Goal: Information Seeking & Learning: Learn about a topic

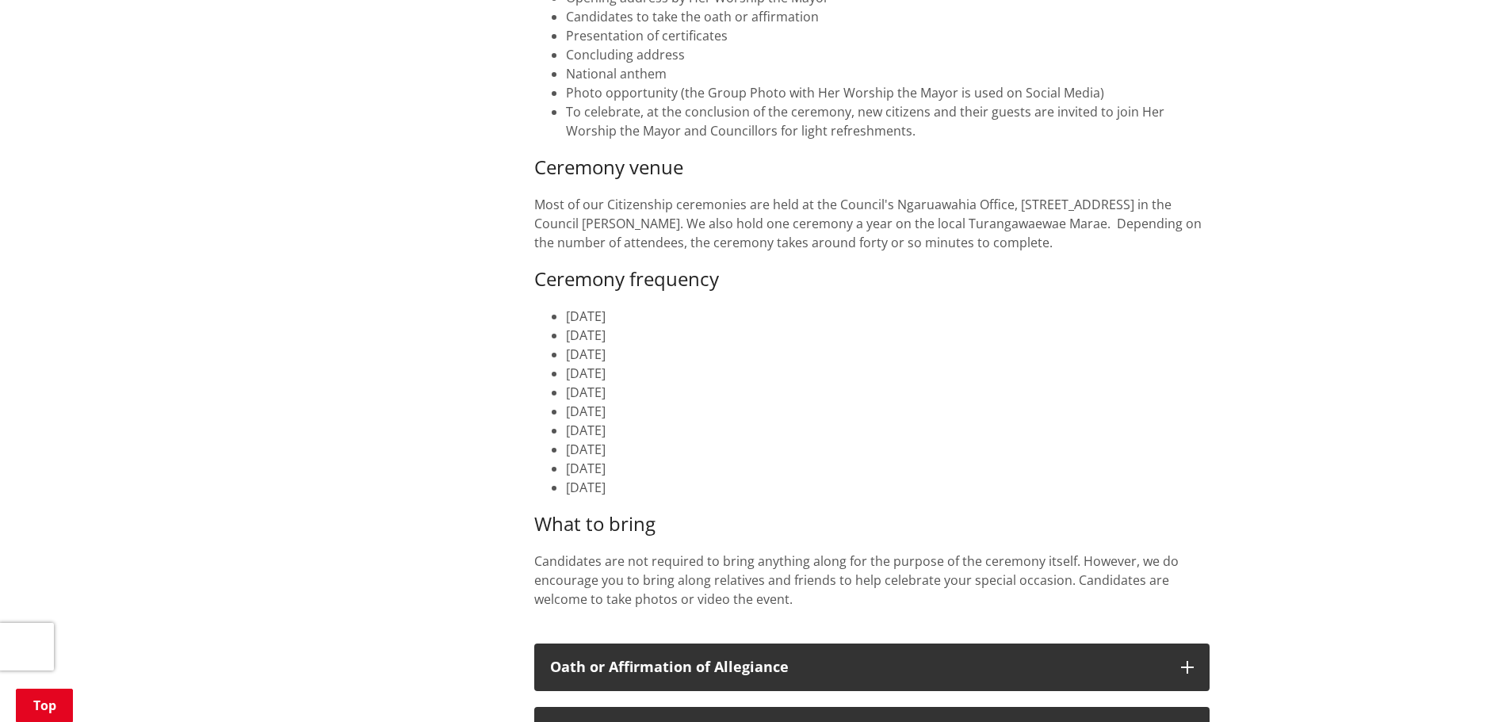
scroll to position [634, 0]
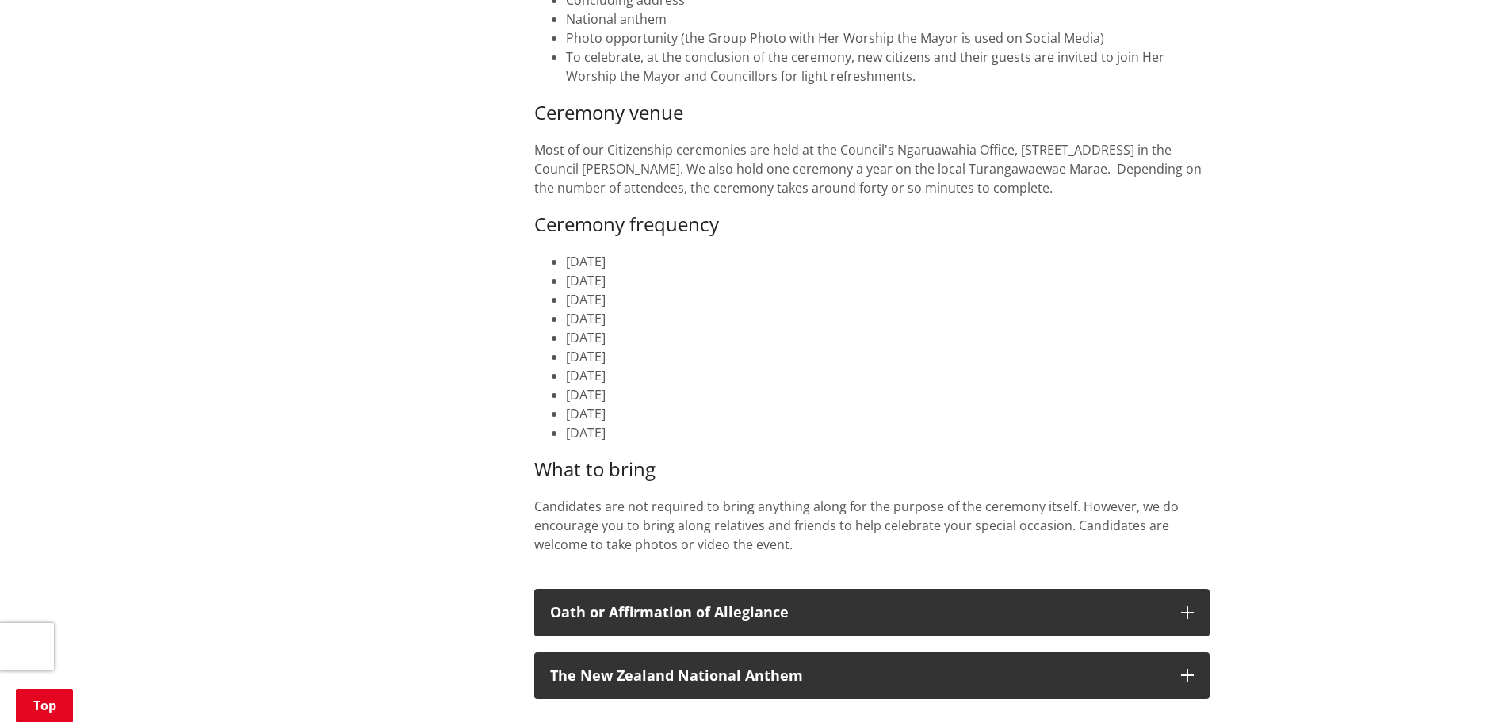
drag, startPoint x: 684, startPoint y: 396, endPoint x: 552, endPoint y: 396, distance: 131.5
click at [566, 396] on li "[DATE]" at bounding box center [887, 394] width 643 height 19
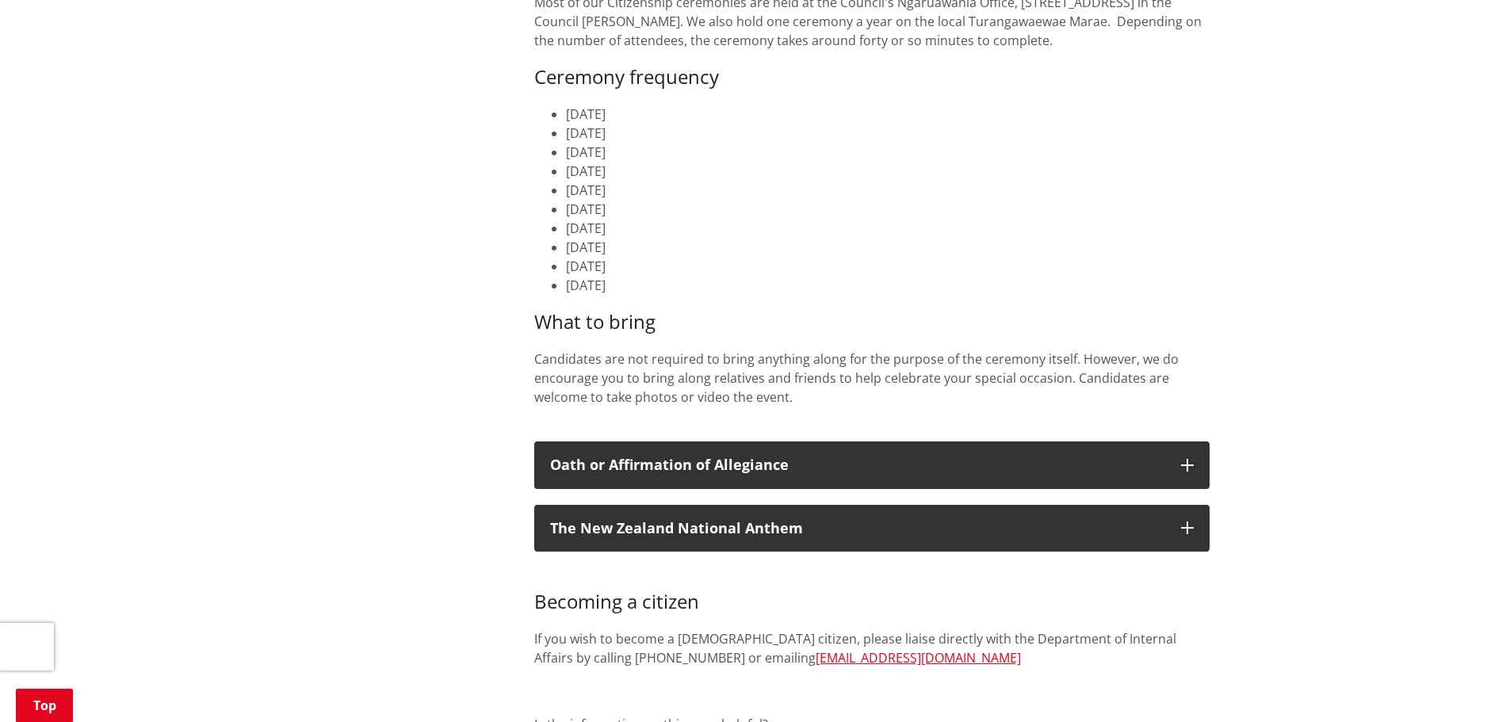
scroll to position [792, 0]
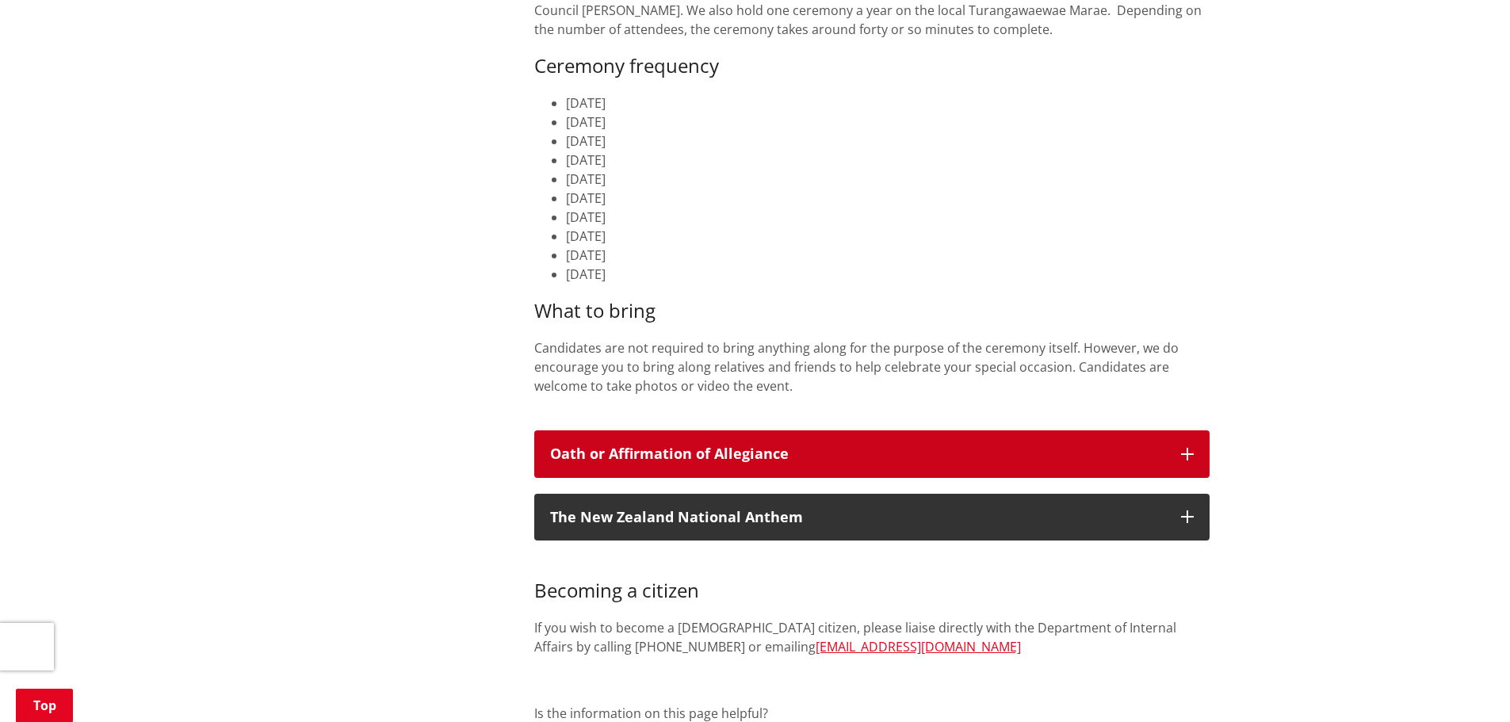
click at [1177, 449] on button "Oath or Affirmation of Allegiance" at bounding box center [871, 454] width 675 height 48
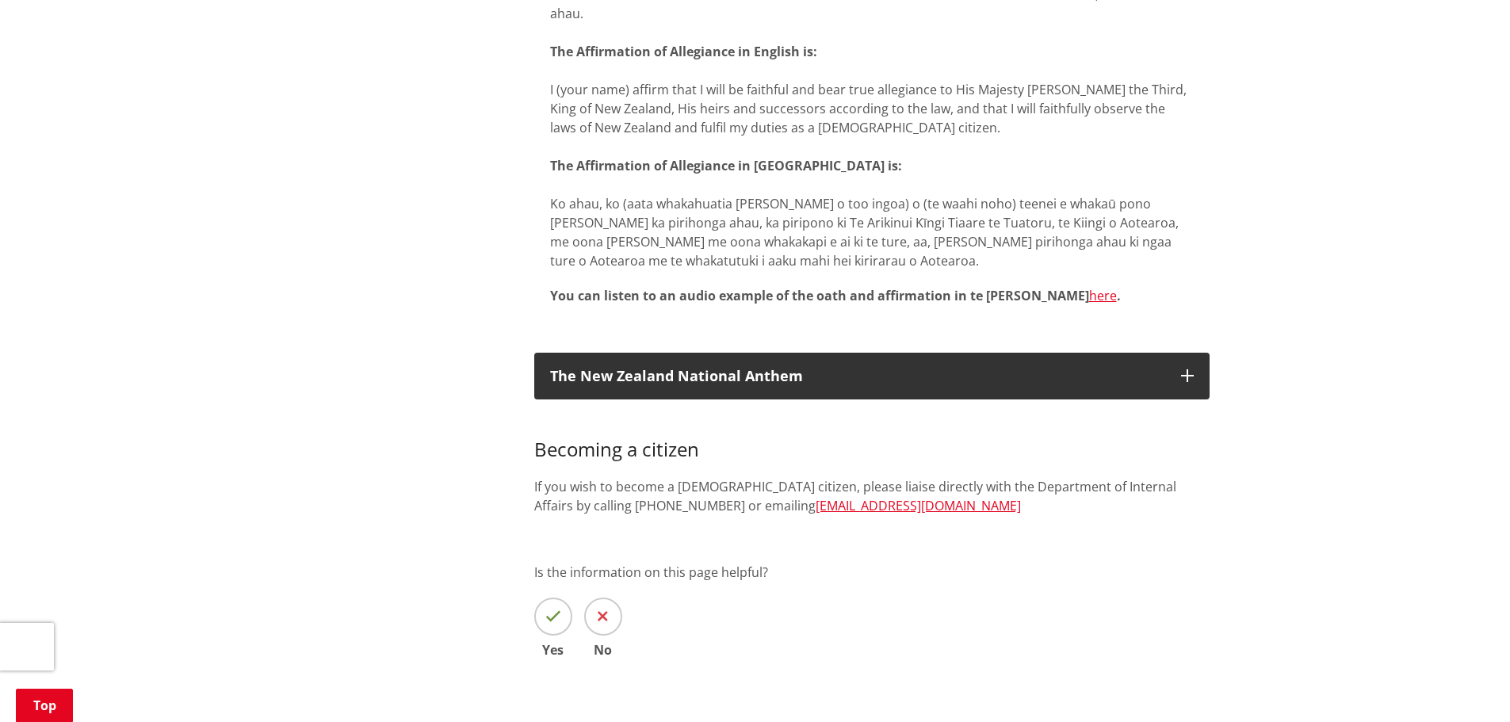
scroll to position [1664, 0]
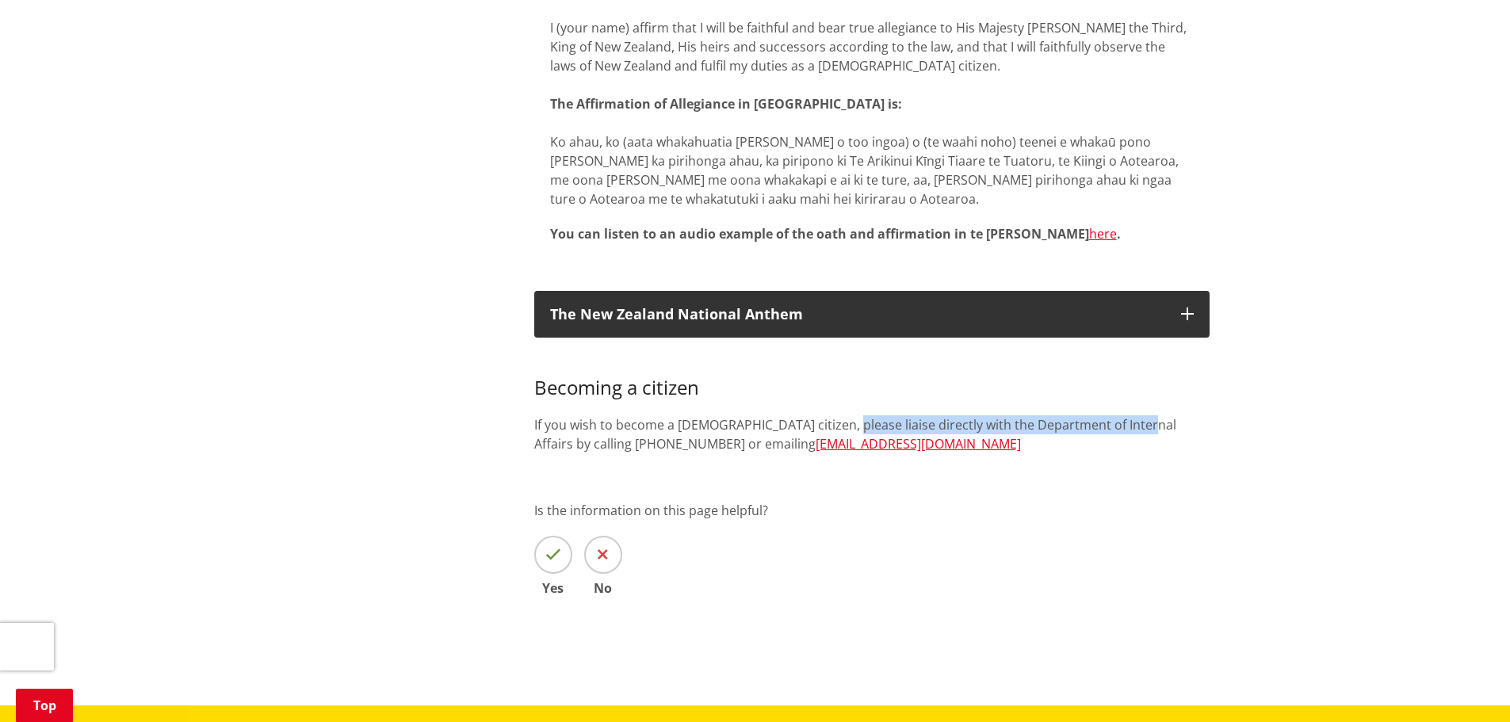
drag, startPoint x: 842, startPoint y: 385, endPoint x: 1132, endPoint y: 380, distance: 289.3
click at [1132, 415] on p "If you wish to become a [DEMOGRAPHIC_DATA] citizen, please liaise directly with…" at bounding box center [871, 434] width 675 height 38
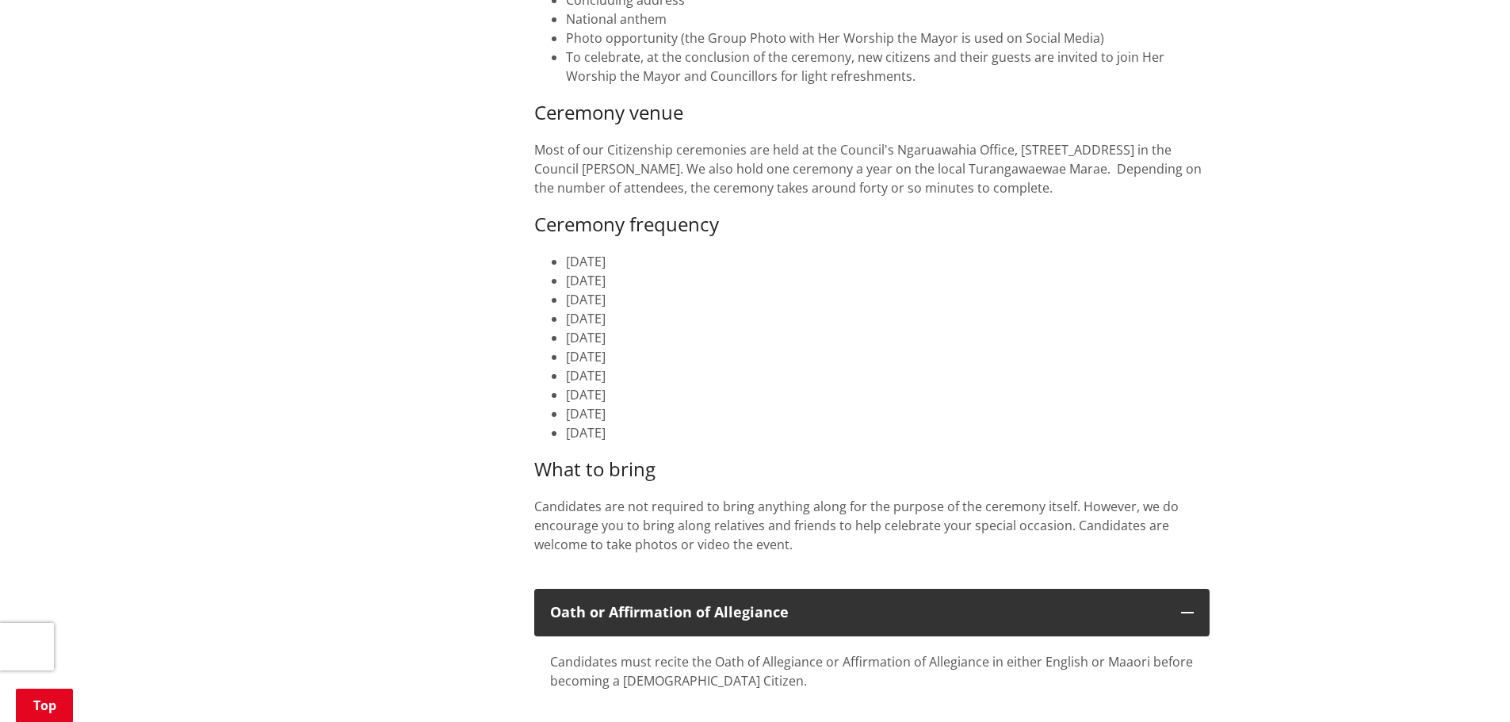
scroll to position [79, 0]
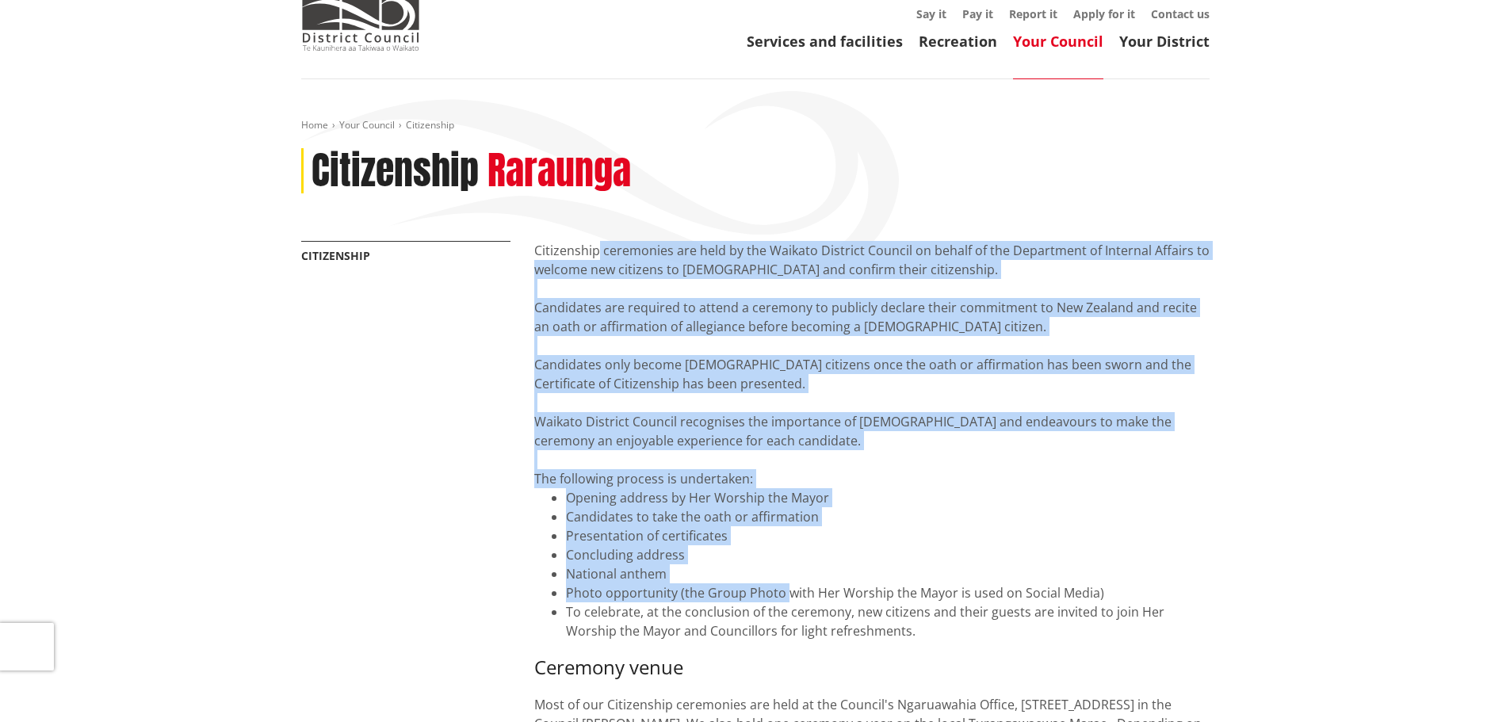
drag, startPoint x: 600, startPoint y: 255, endPoint x: 784, endPoint y: 597, distance: 388.2
click at [784, 597] on div "Citizenship ceremonies are held by the Waikato District Council on behalf of th…" at bounding box center [871, 684] width 675 height 886
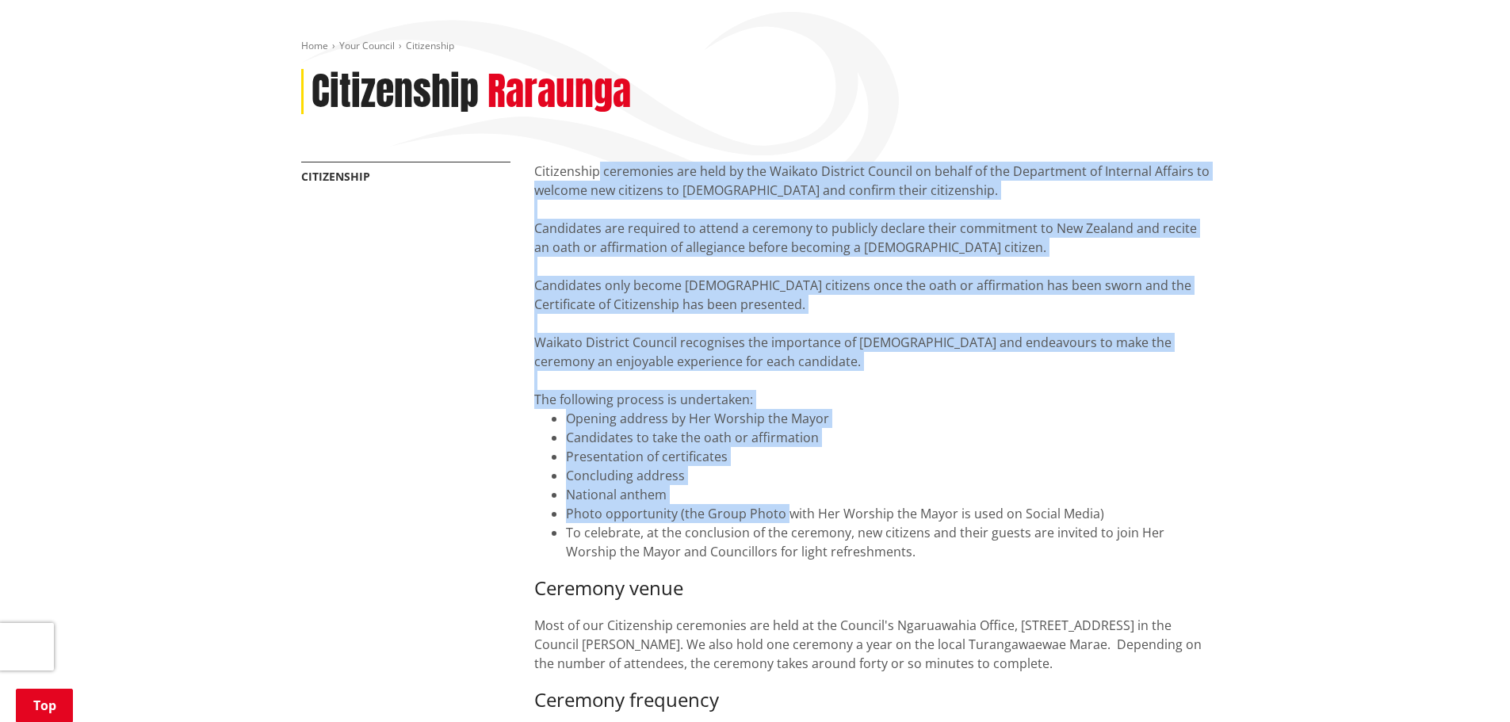
scroll to position [396, 0]
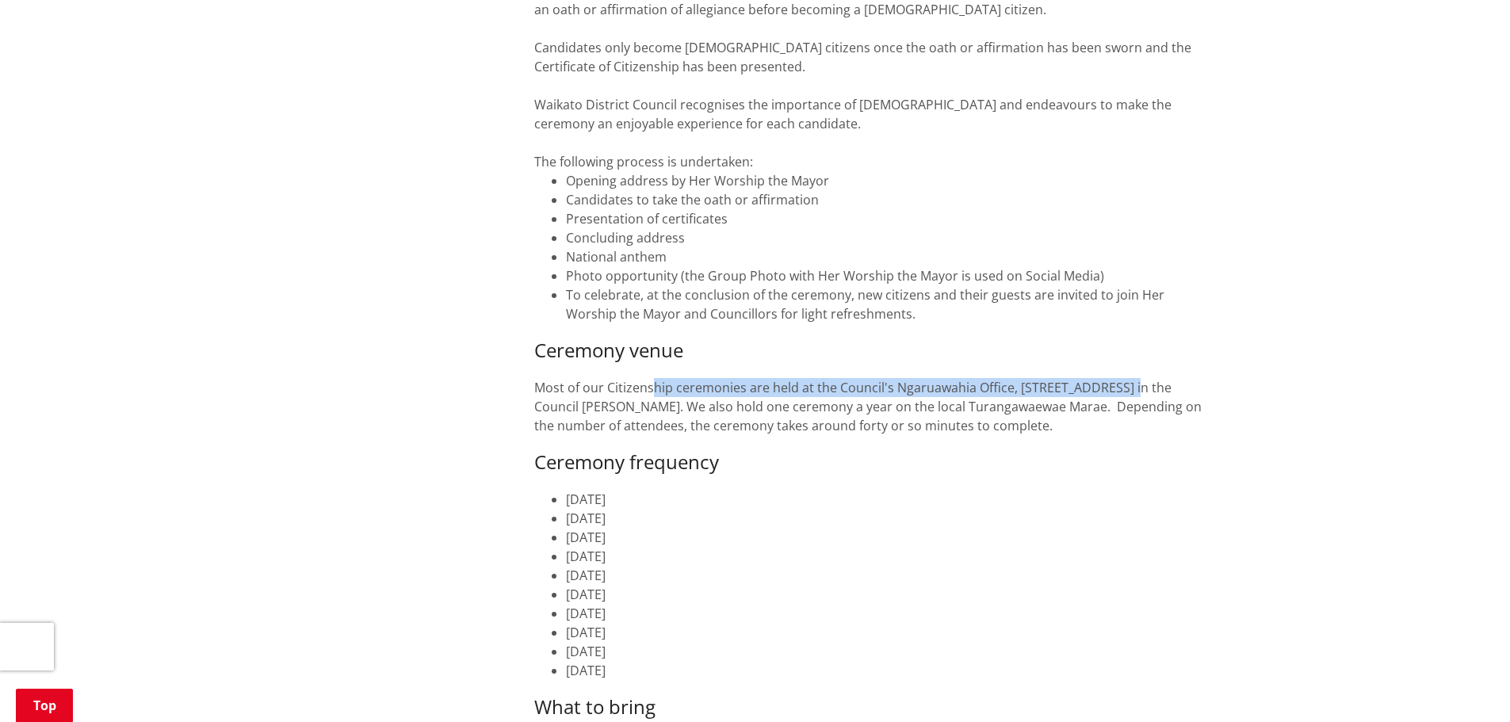
drag, startPoint x: 649, startPoint y: 386, endPoint x: 1148, endPoint y: 384, distance: 499.2
click at [1148, 384] on p "Most of our Citizenship ceremonies are held at the Council's Ngaruawahia Office…" at bounding box center [871, 406] width 675 height 57
click at [1130, 408] on p "Most of our Citizenship ceremonies are held at the Council's Ngaruawahia Office…" at bounding box center [871, 406] width 675 height 57
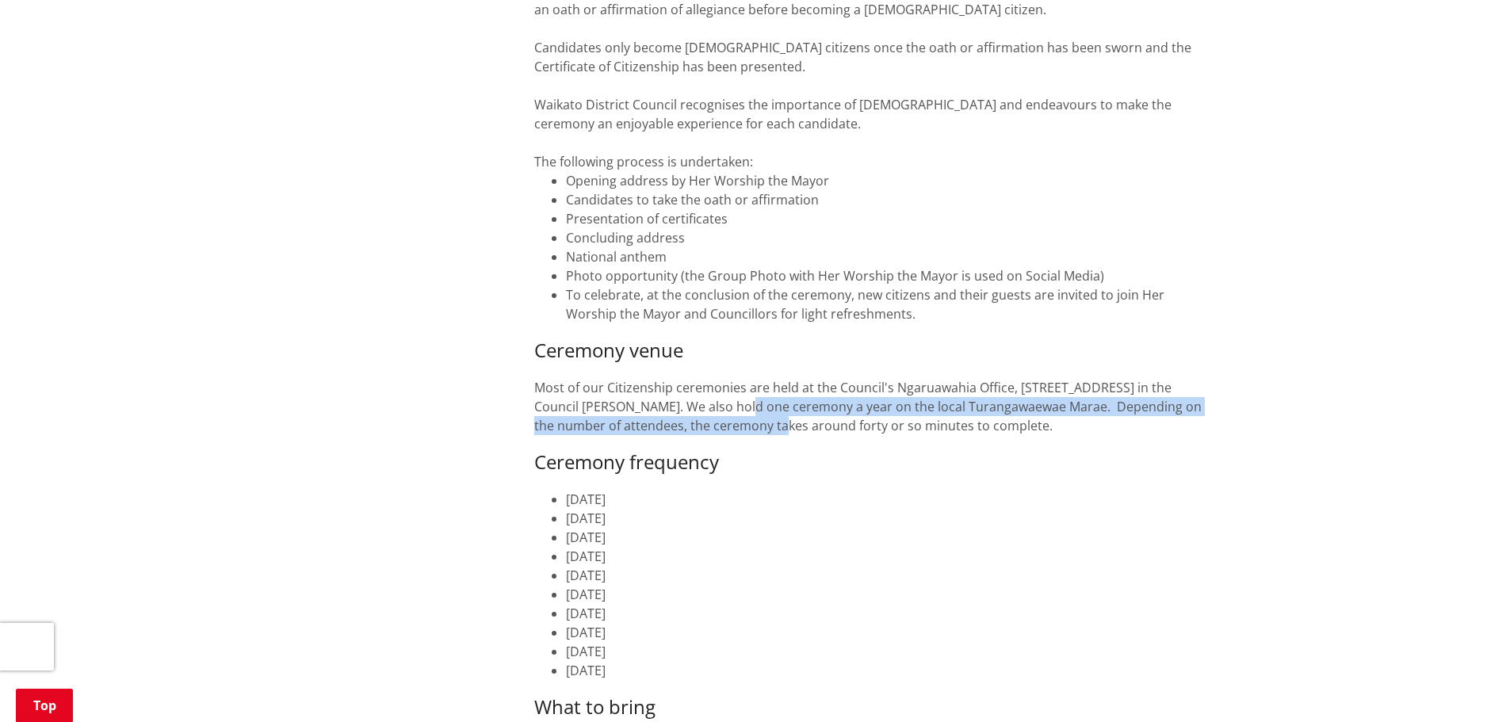
drag, startPoint x: 782, startPoint y: 409, endPoint x: 797, endPoint y: 422, distance: 19.7
click at [797, 422] on p "Most of our Citizenship ceremonies are held at the Council's Ngaruawahia Office…" at bounding box center [871, 406] width 675 height 57
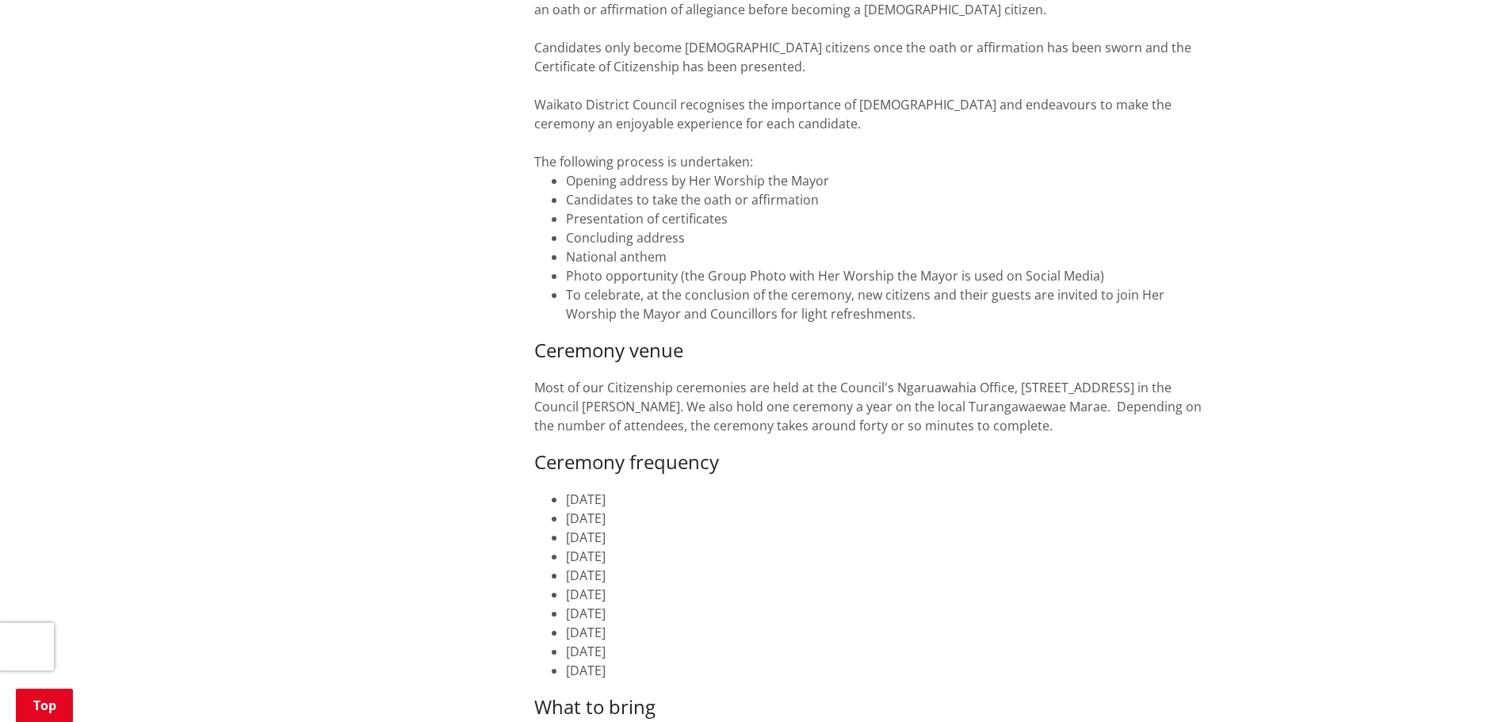
drag, startPoint x: 950, startPoint y: 450, endPoint x: 860, endPoint y: 417, distance: 96.3
click at [949, 450] on div "Citizenship ceremonies are held by the Waikato District Council on behalf of th…" at bounding box center [871, 367] width 675 height 886
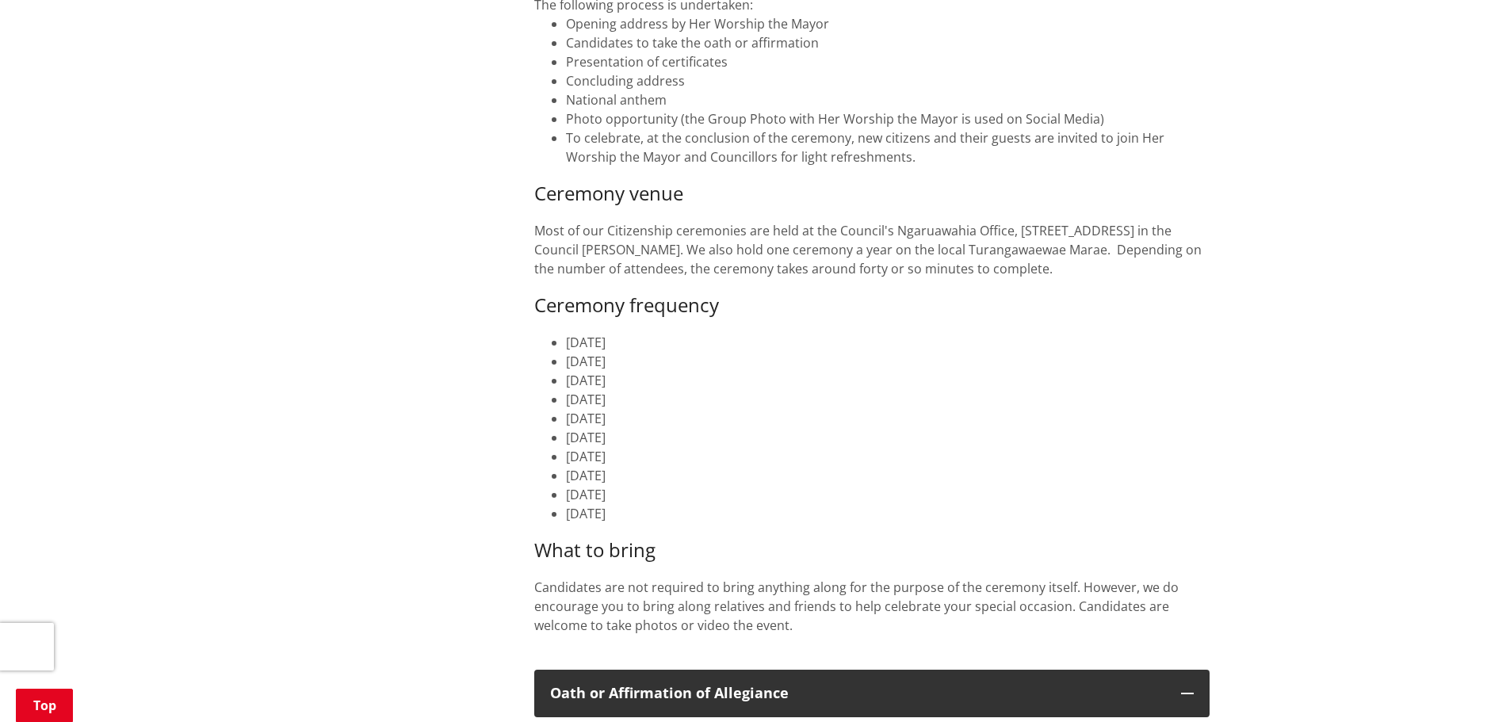
scroll to position [555, 0]
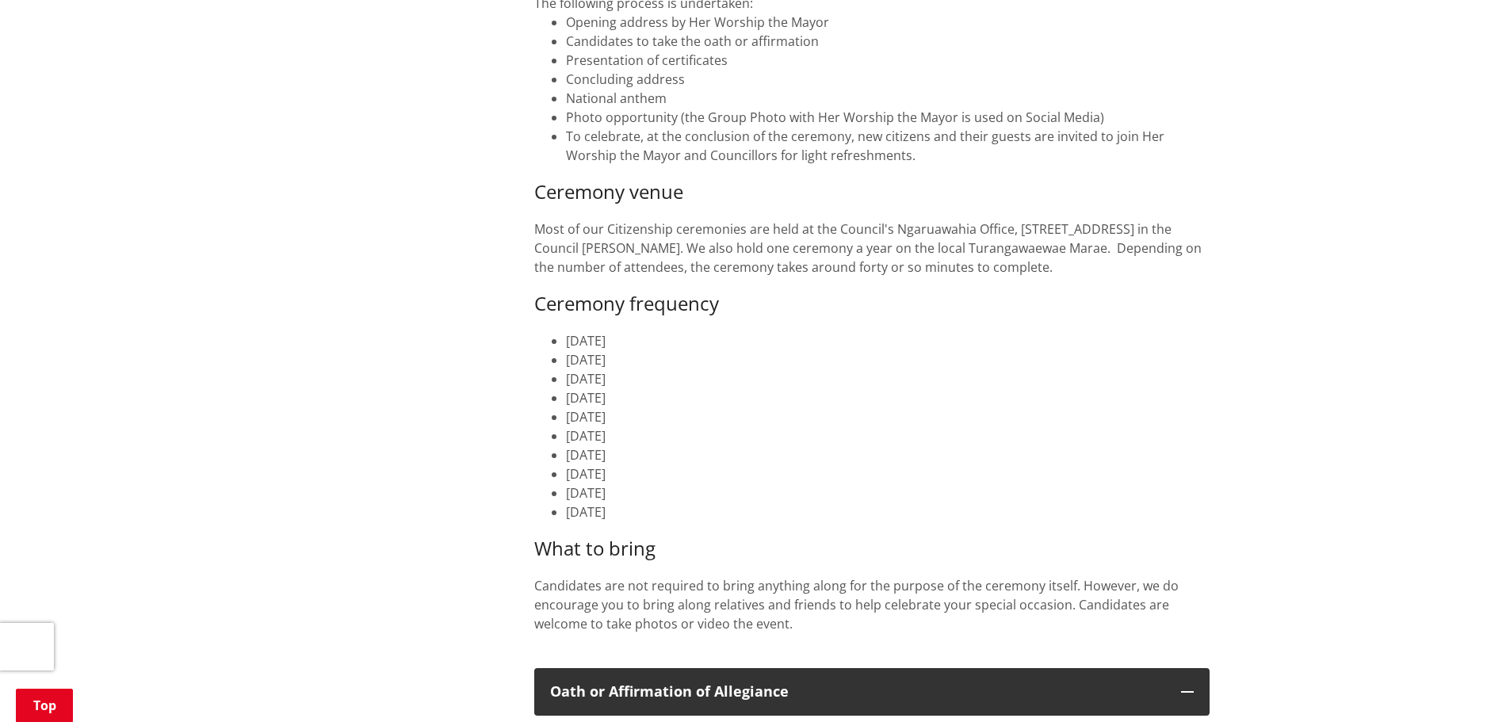
drag, startPoint x: 576, startPoint y: 474, endPoint x: 649, endPoint y: 472, distance: 72.9
click at [649, 472] on li "[DATE]" at bounding box center [887, 473] width 643 height 19
click at [901, 464] on li "[DATE]" at bounding box center [887, 473] width 643 height 19
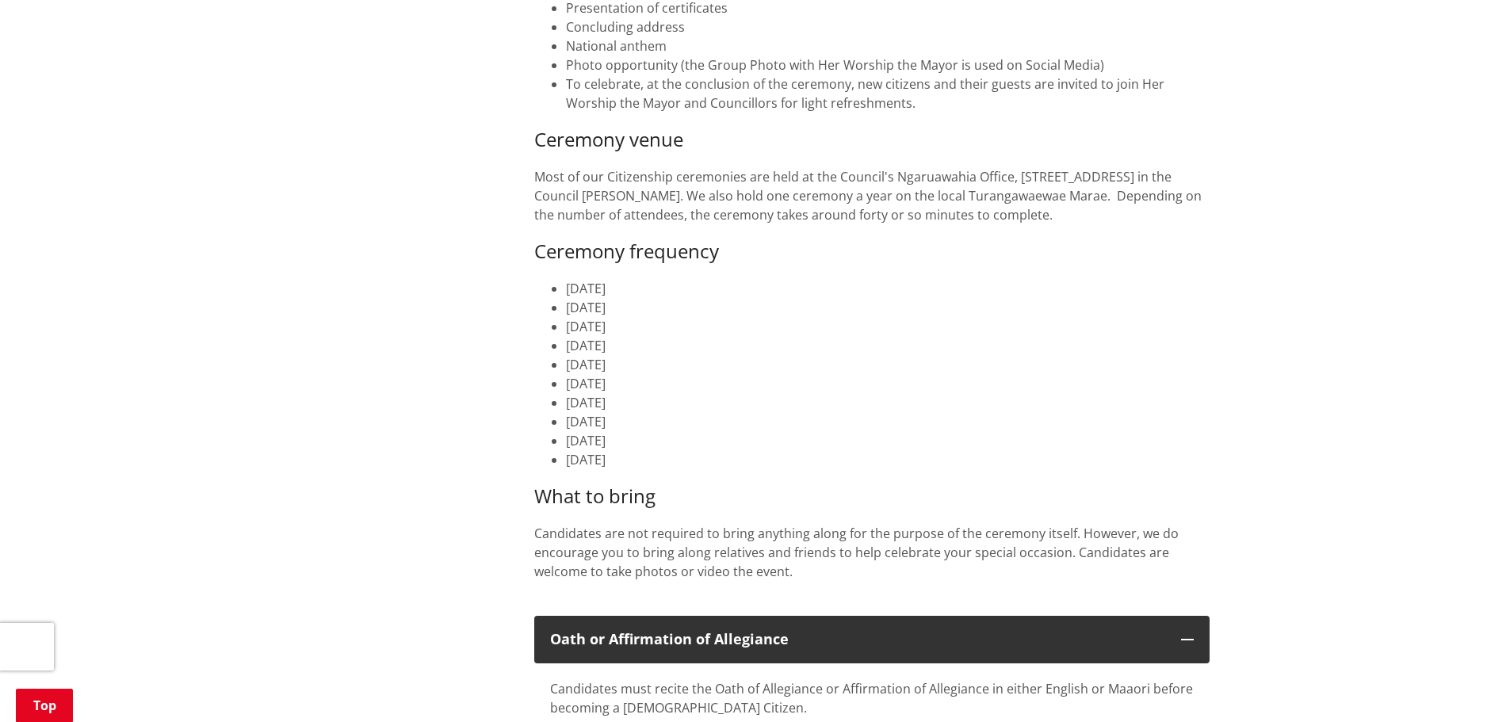
scroll to position [713, 0]
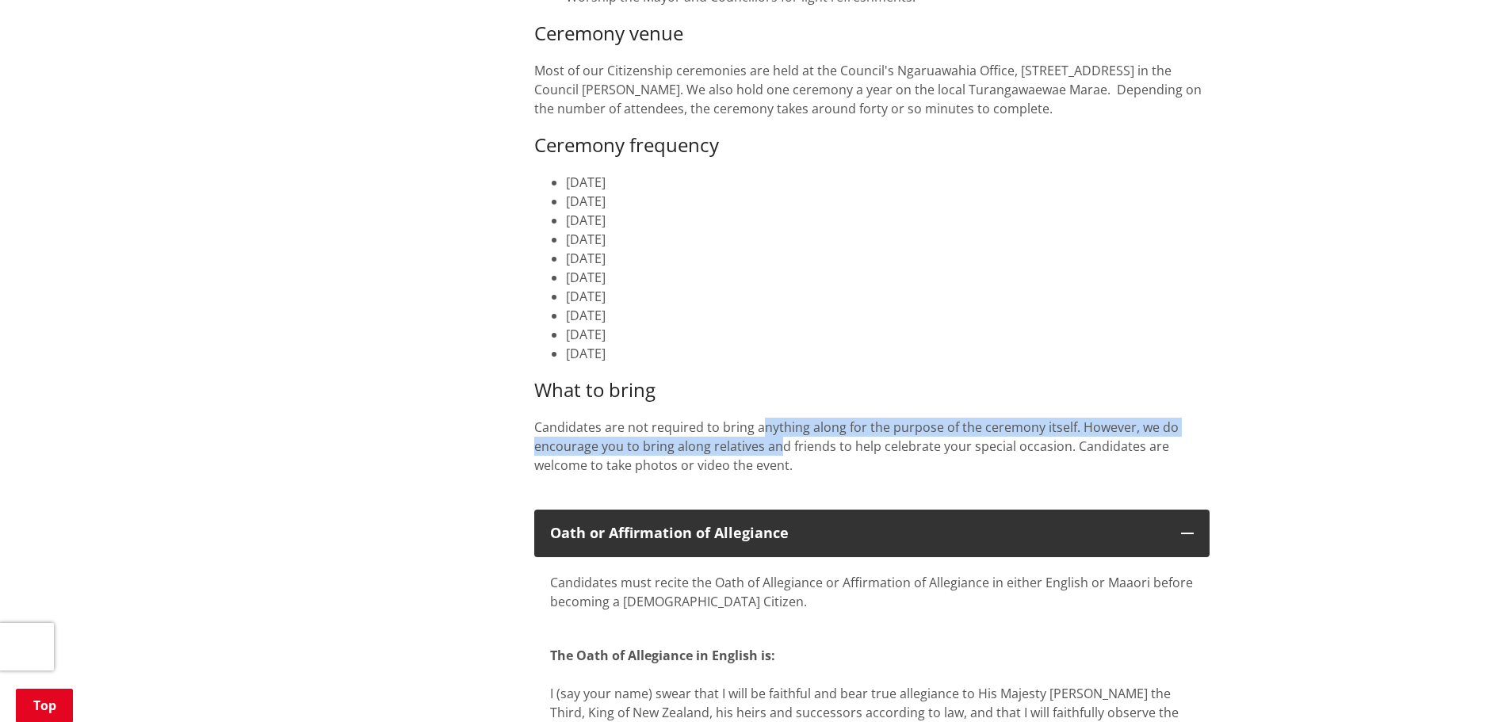
drag, startPoint x: 763, startPoint y: 426, endPoint x: 779, endPoint y: 452, distance: 29.9
click at [779, 452] on p "Candidates are not required to bring anything along for the purpose of the cere…" at bounding box center [871, 456] width 675 height 76
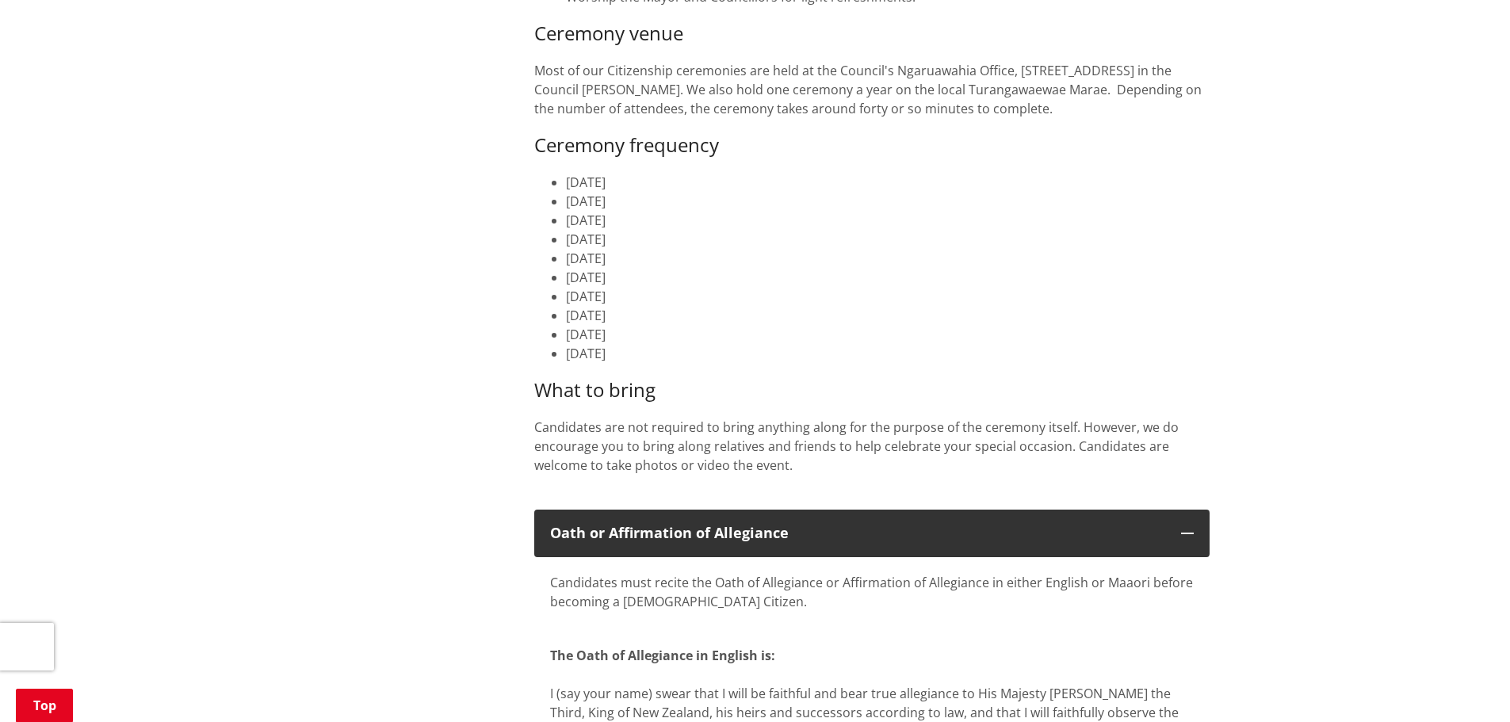
click at [924, 473] on p "Candidates are not required to bring anything along for the purpose of the cere…" at bounding box center [871, 456] width 675 height 76
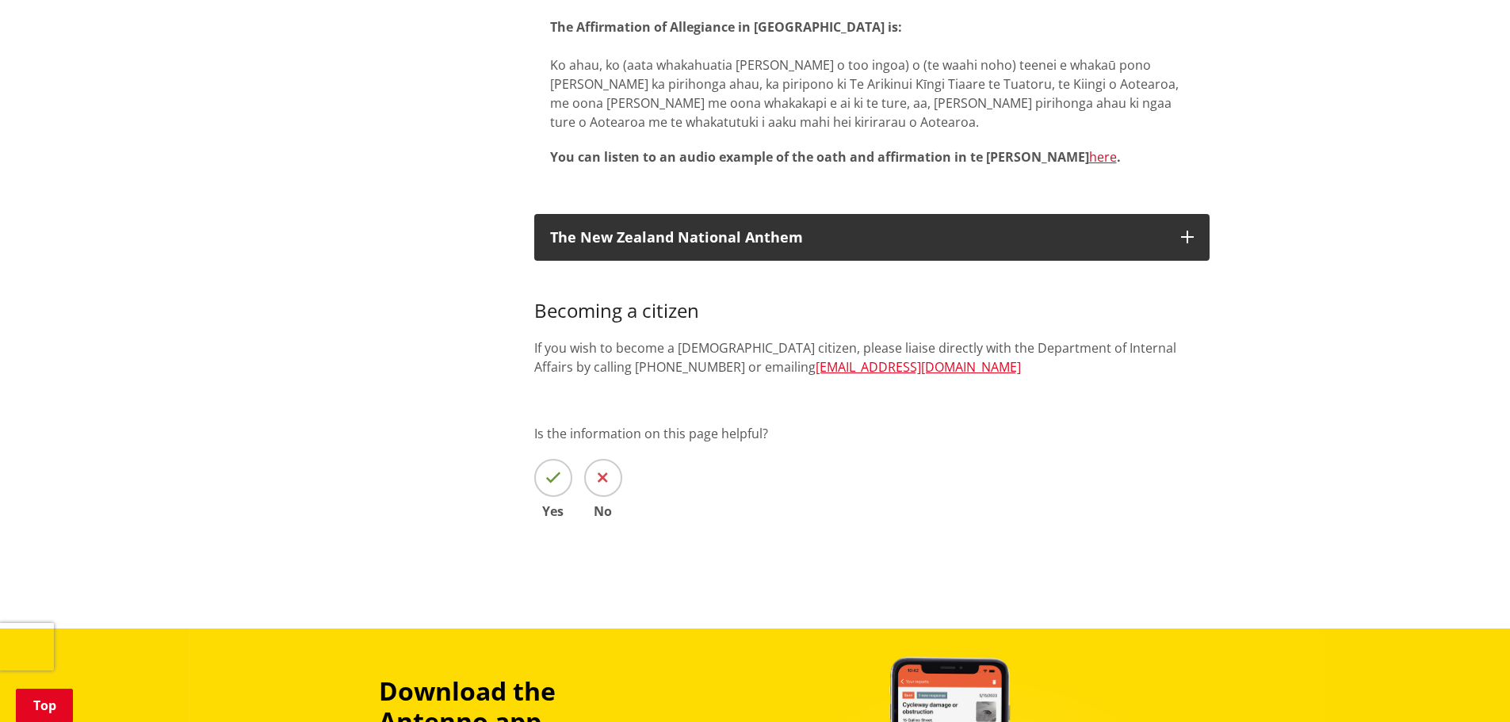
scroll to position [1743, 0]
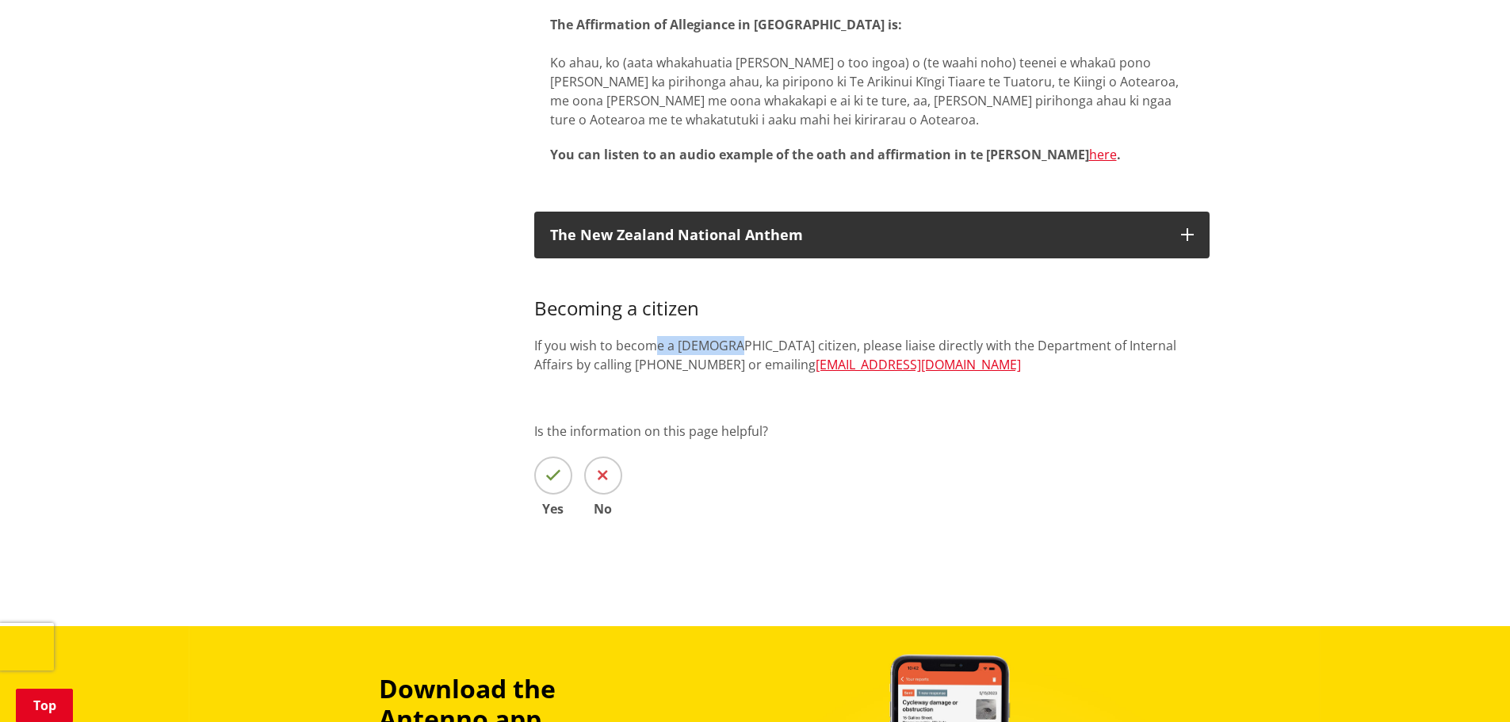
drag, startPoint x: 651, startPoint y: 305, endPoint x: 733, endPoint y: 307, distance: 82.4
click at [733, 336] on p "If you wish to become a [DEMOGRAPHIC_DATA] citizen, please liaise directly with…" at bounding box center [871, 355] width 675 height 38
click at [805, 274] on h3 "Becoming a citizen" at bounding box center [871, 297] width 675 height 46
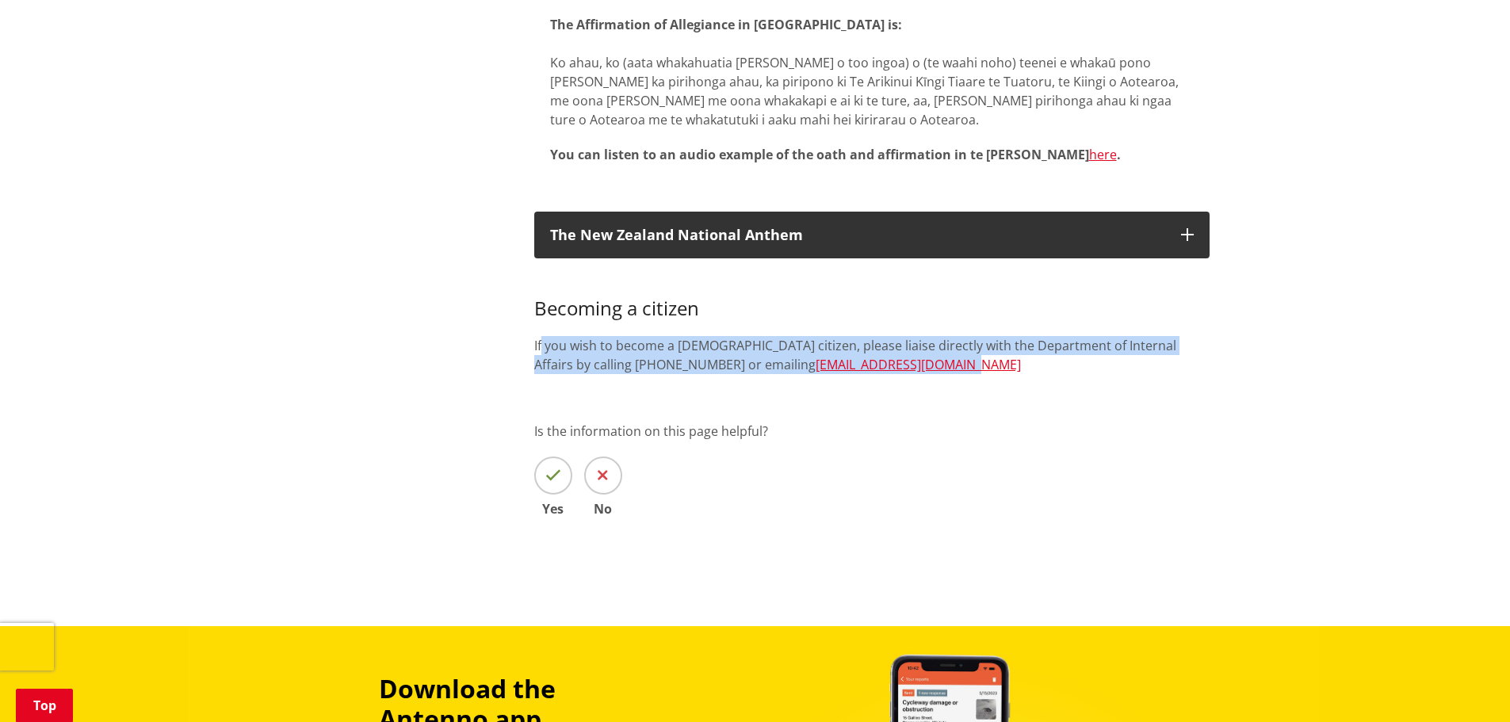
drag, startPoint x: 541, startPoint y: 306, endPoint x: 1141, endPoint y: 335, distance: 600.6
click at [1141, 336] on p "If you wish to become a [DEMOGRAPHIC_DATA] citizen, please liaise directly with…" at bounding box center [871, 355] width 675 height 38
